Goal: Task Accomplishment & Management: Complete application form

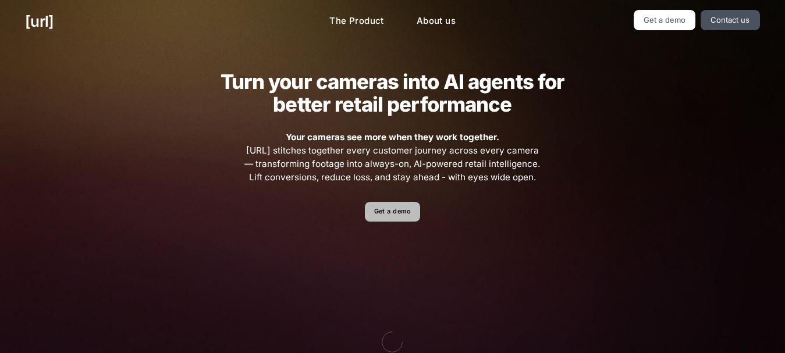
click at [394, 207] on link "Get a demo" at bounding box center [392, 212] width 55 height 20
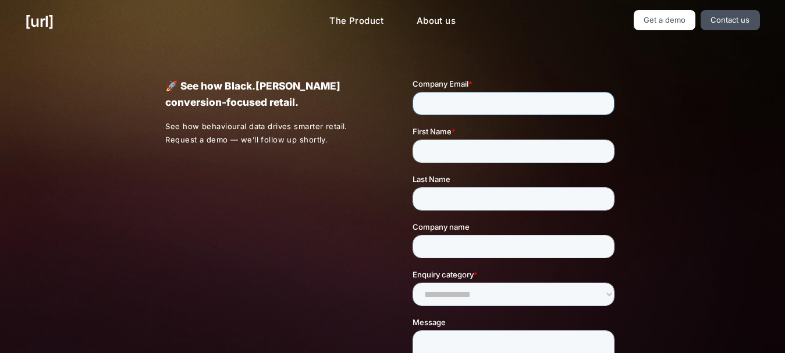
click at [497, 105] on input "Company Email *" at bounding box center [514, 103] width 202 height 23
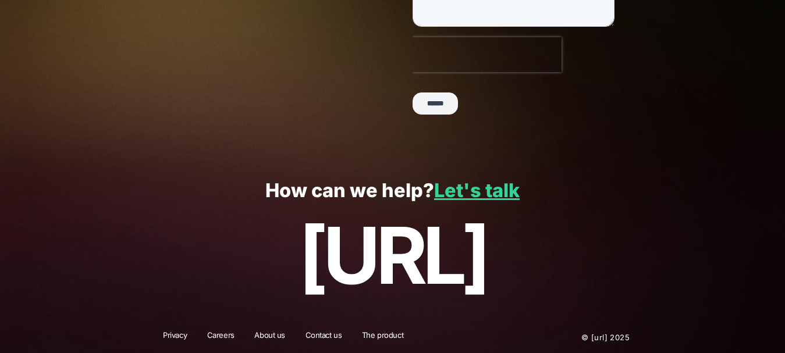
scroll to position [345, 0]
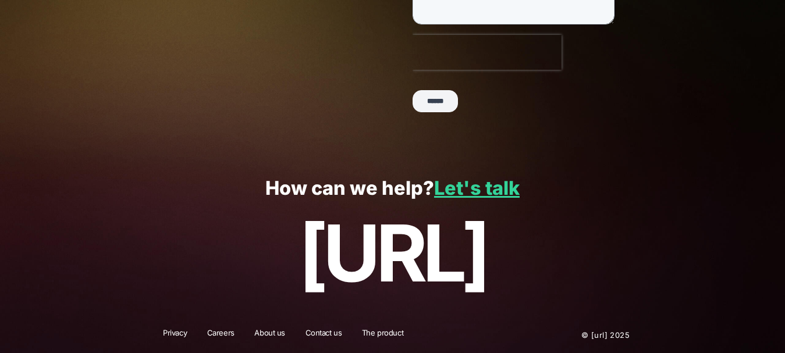
click at [226, 254] on p "[URL]" at bounding box center [392, 253] width 734 height 88
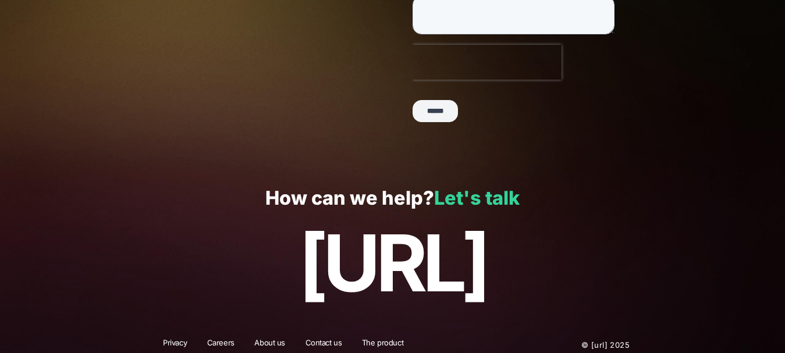
click at [494, 201] on link "Let's talk" at bounding box center [477, 198] width 86 height 23
click at [474, 197] on link "Let's talk" at bounding box center [477, 198] width 86 height 23
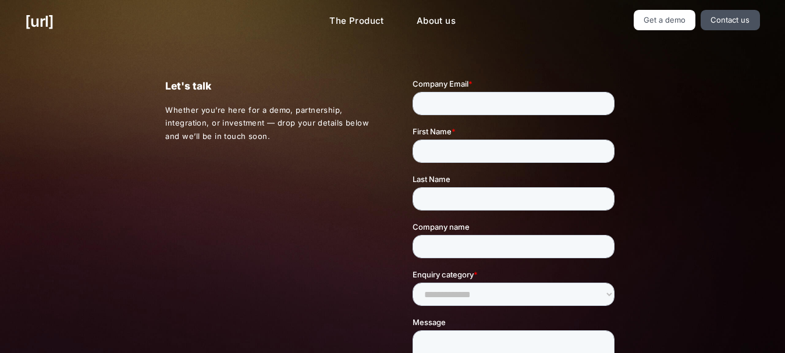
click at [666, 31] on div "[URL] The Product About us Get a demo Contact us" at bounding box center [392, 21] width 785 height 43
click at [665, 24] on link "Get a demo" at bounding box center [665, 20] width 62 height 20
